Goal: Find specific page/section: Find specific page/section

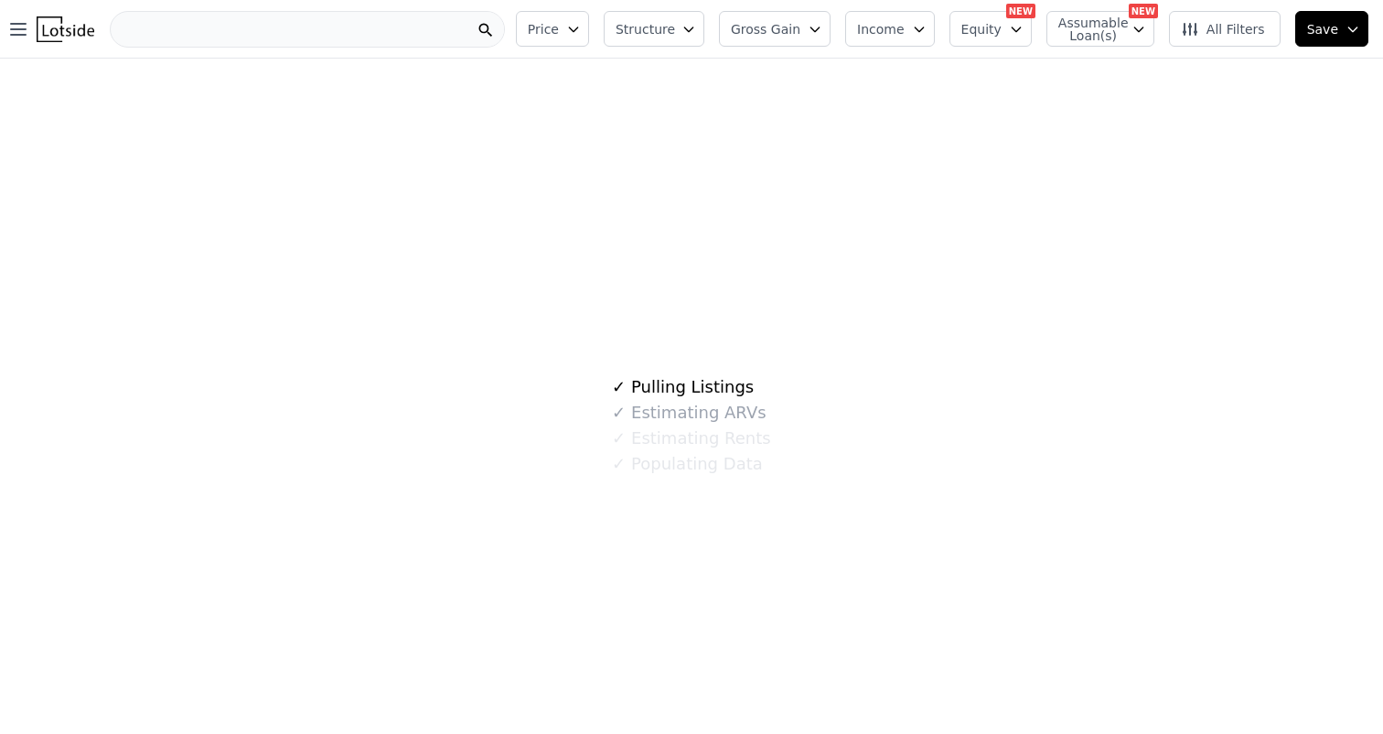
click at [263, 40] on div at bounding box center [307, 29] width 395 height 37
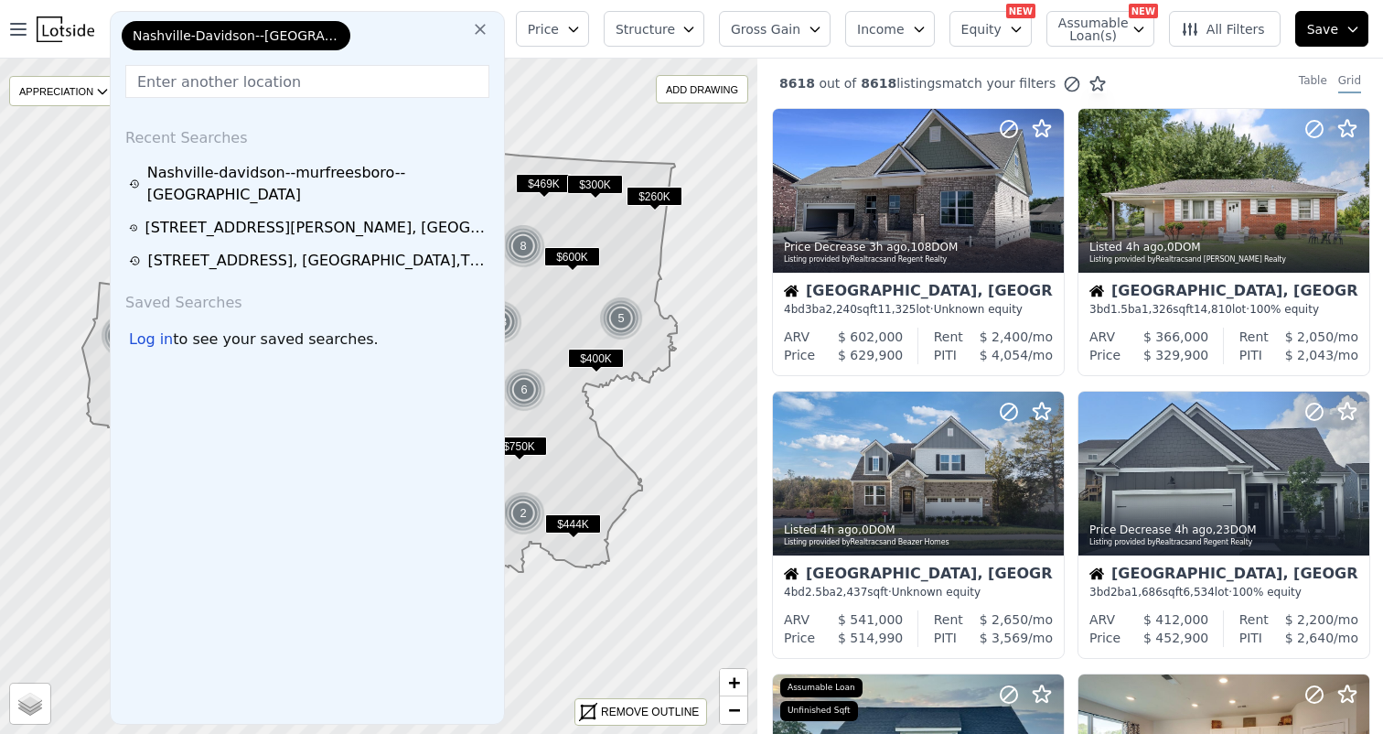
click at [488, 33] on icon at bounding box center [480, 29] width 18 height 18
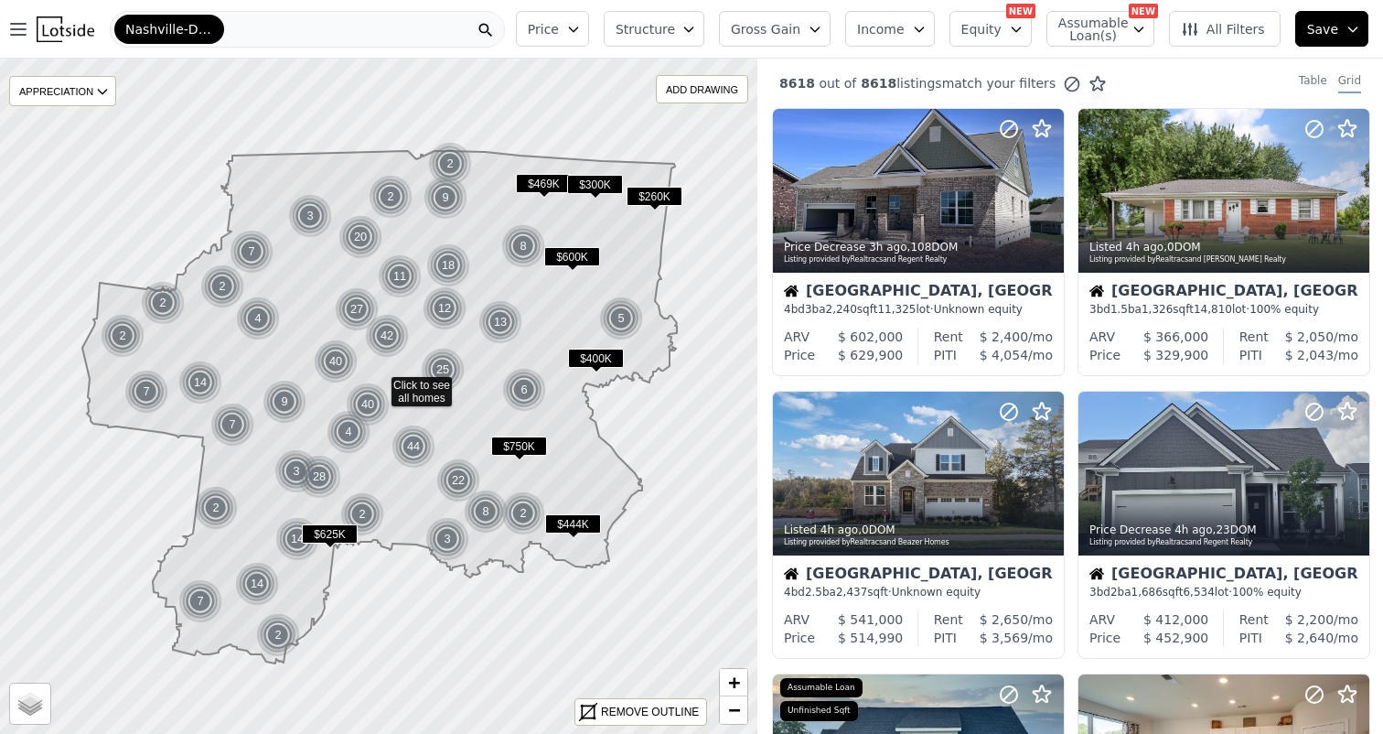
click at [406, 26] on div "Nashville-Davidson--[GEOGRAPHIC_DATA]--[GEOGRAPHIC_DATA]" at bounding box center [307, 29] width 395 height 37
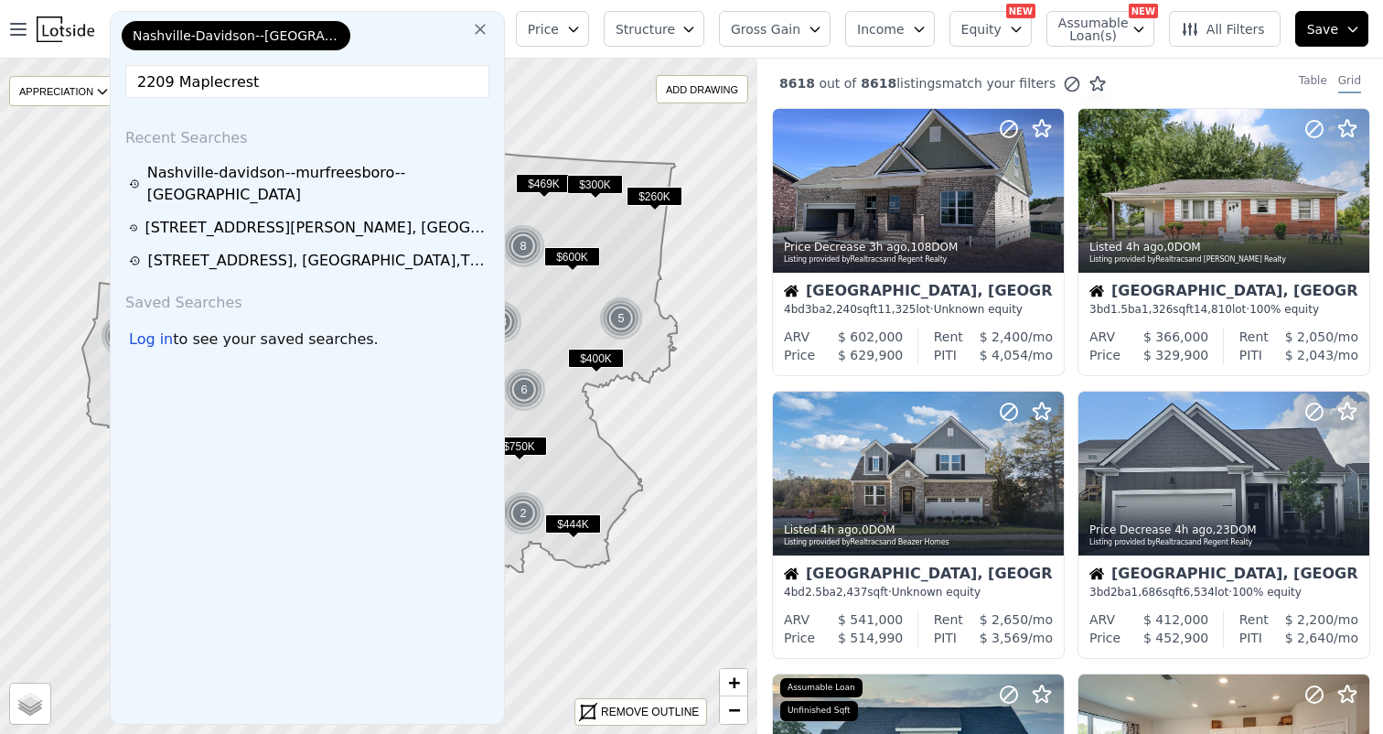
type input "2209 Maplecrest"
click at [488, 29] on icon at bounding box center [480, 29] width 18 height 18
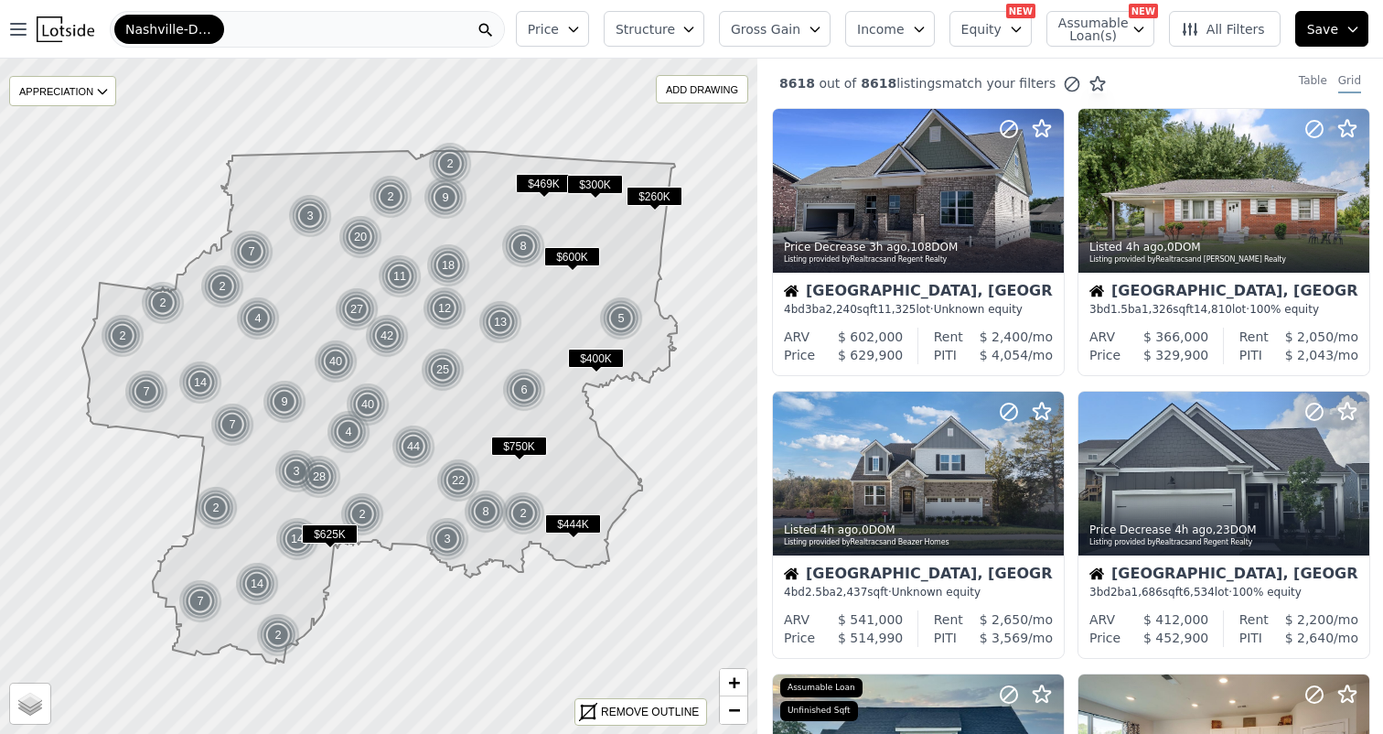
click at [59, 28] on img at bounding box center [66, 29] width 58 height 26
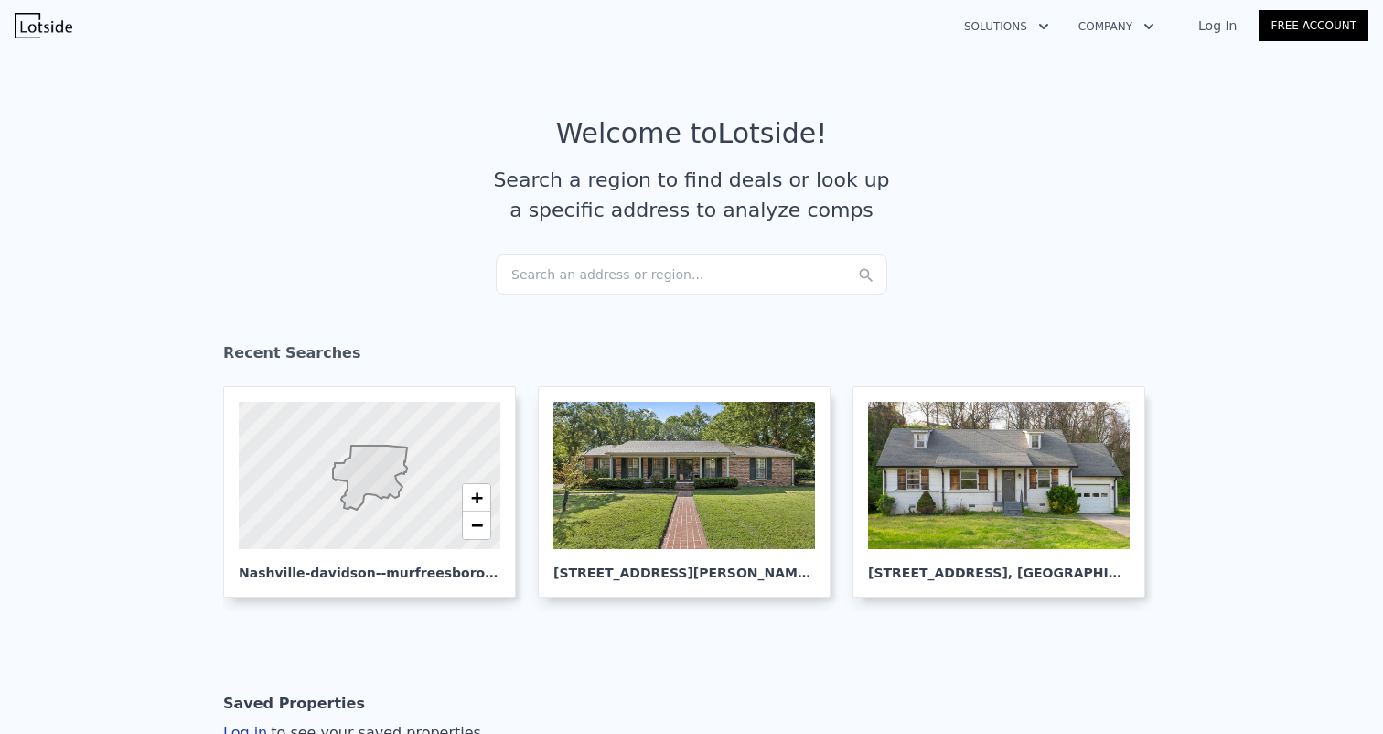
click at [582, 274] on div "Search an address or region..." at bounding box center [692, 274] width 392 height 40
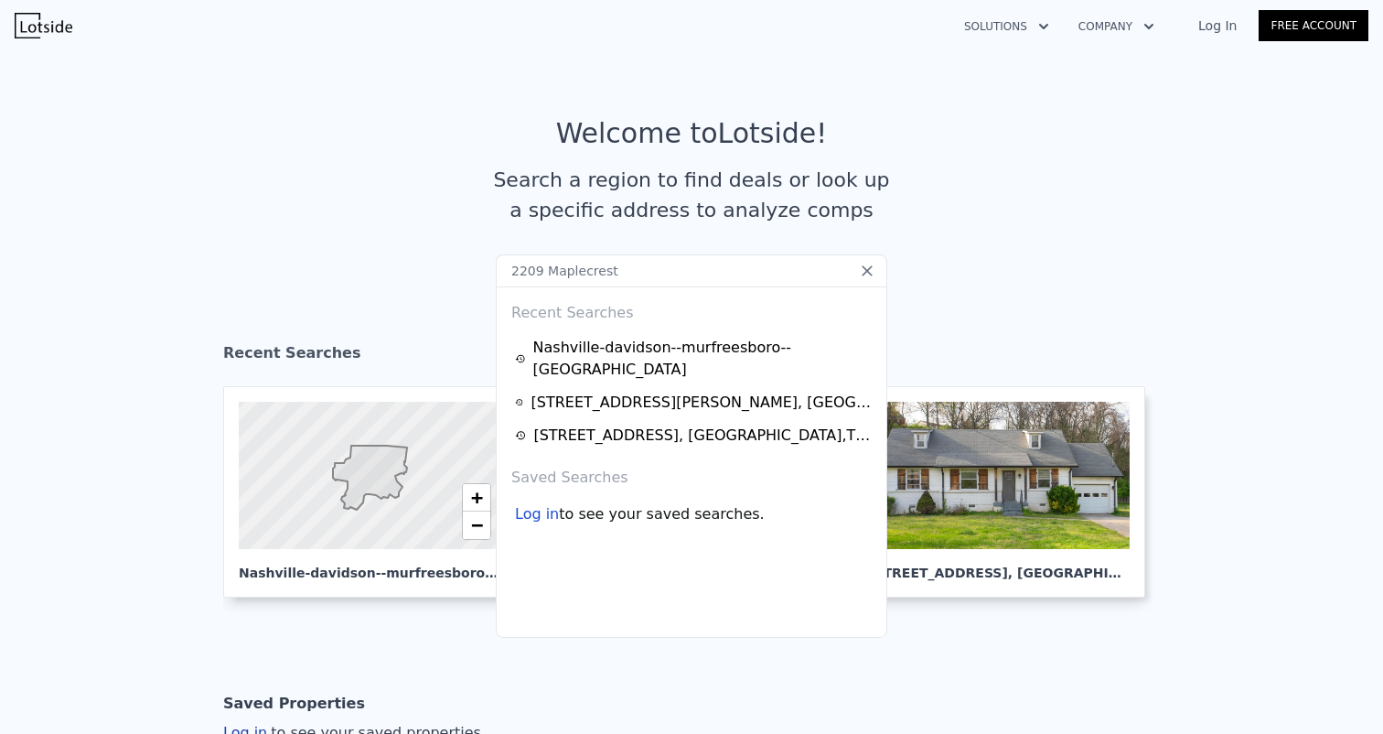
click at [682, 286] on div "Recent Searches Nashville-davidson--[GEOGRAPHIC_DATA]--franklin [STREET_ADDRESS…" at bounding box center [692, 461] width 392 height 351
click at [680, 276] on input "2209 Maplecrest" at bounding box center [692, 270] width 392 height 33
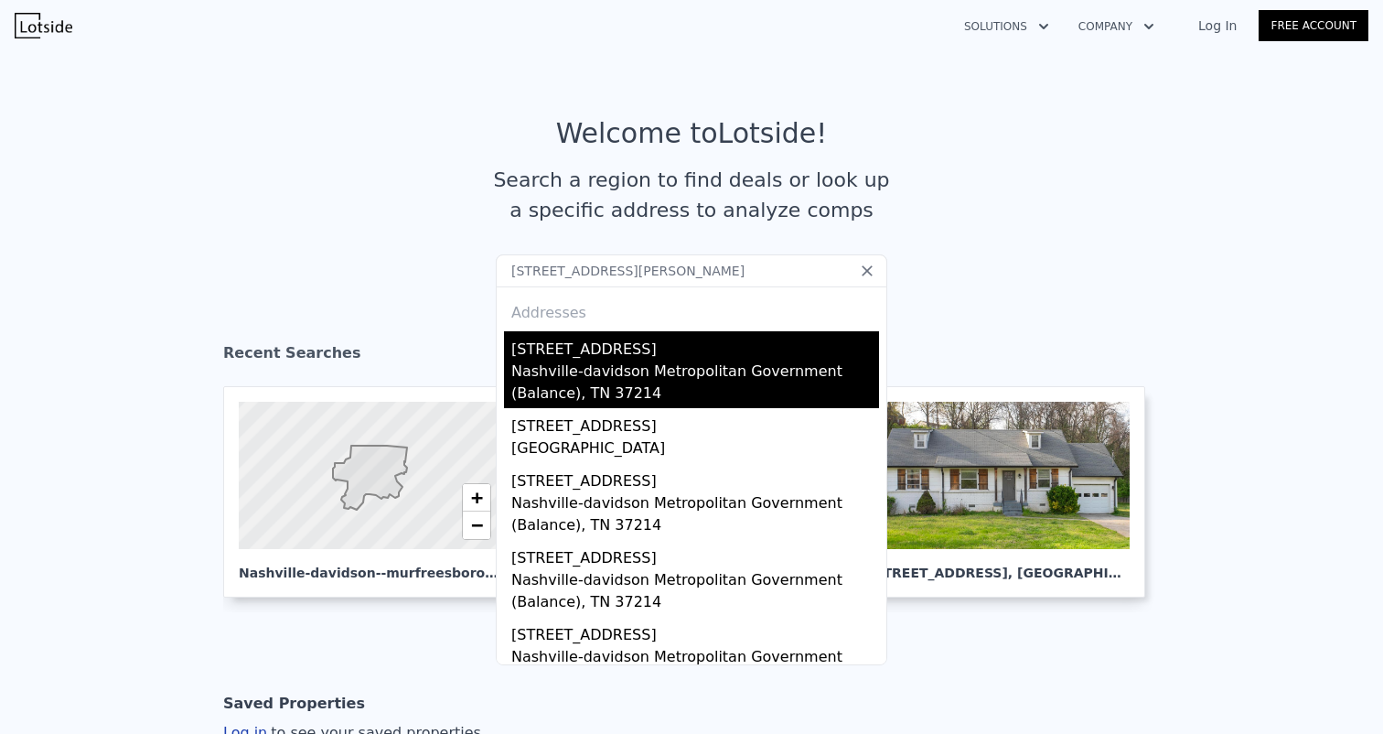
type input "[STREET_ADDRESS][PERSON_NAME]"
click at [659, 338] on div "[STREET_ADDRESS]" at bounding box center [695, 345] width 368 height 29
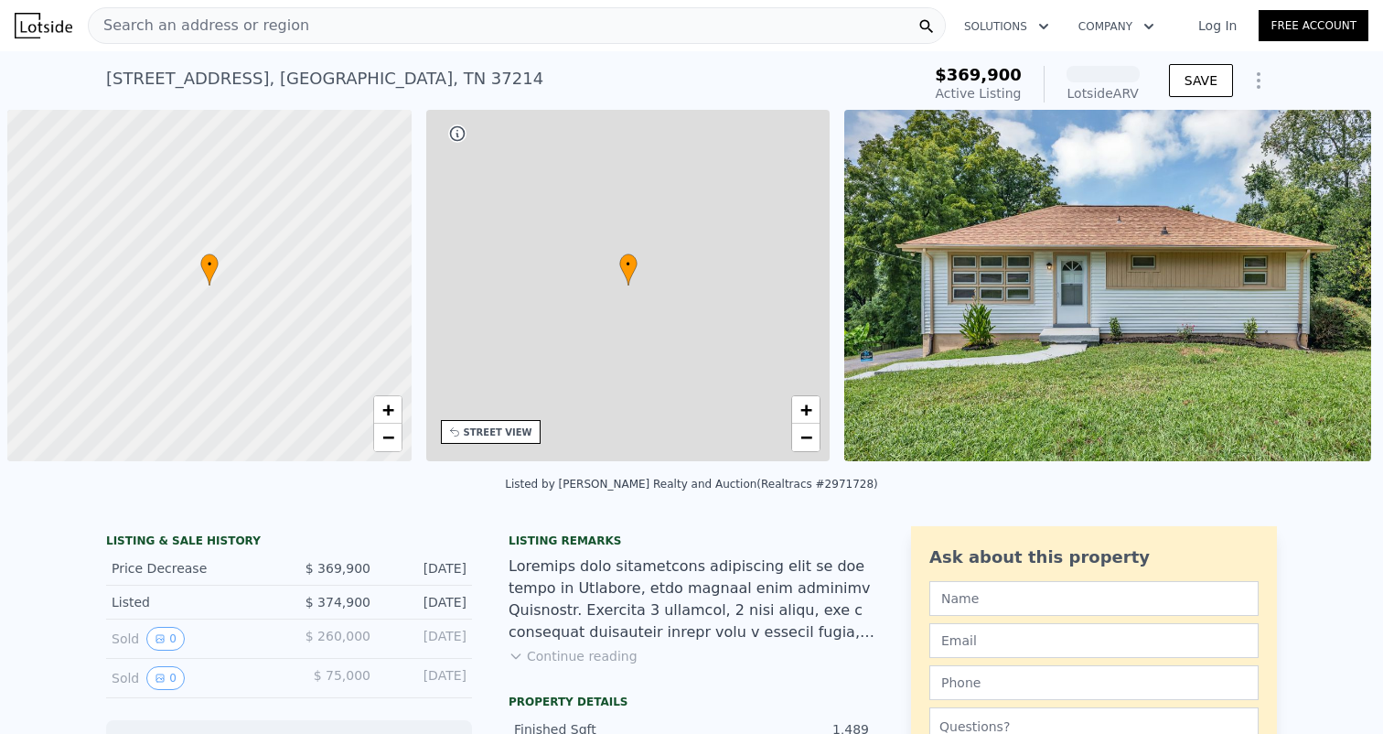
scroll to position [0, 7]
